Goal: Transaction & Acquisition: Purchase product/service

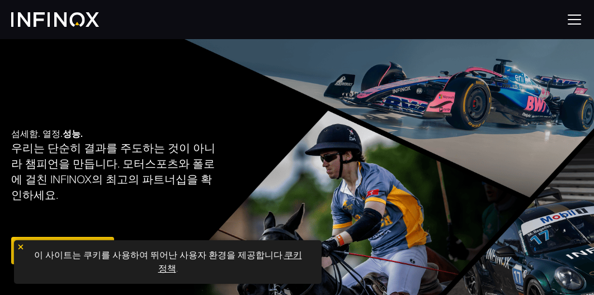
click at [167, 268] on link "쿠키 정책" at bounding box center [230, 262] width 144 height 25
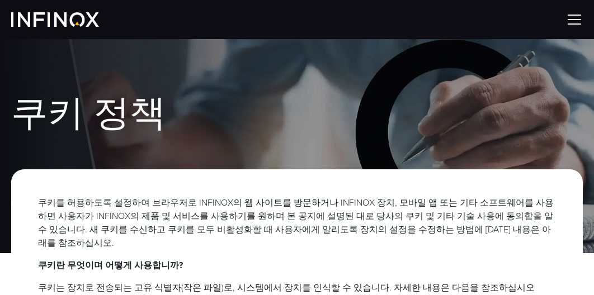
click at [576, 21] on img at bounding box center [574, 19] width 17 height 17
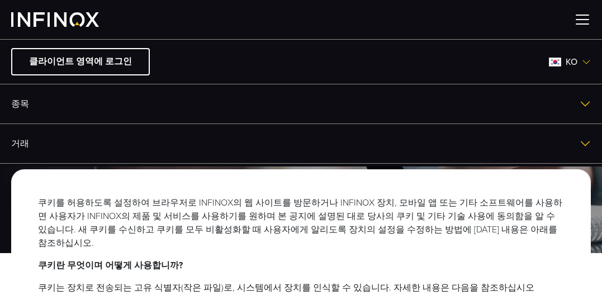
click at [200, 17] on div at bounding box center [301, 19] width 602 height 39
click at [61, 18] on img at bounding box center [55, 19] width 88 height 15
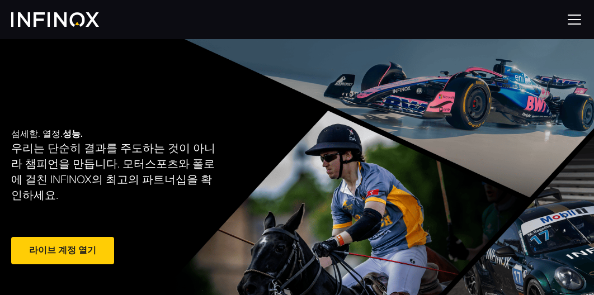
click at [87, 248] on link "라이브 계정 열기" at bounding box center [62, 250] width 103 height 27
